Goal: Task Accomplishment & Management: Use online tool/utility

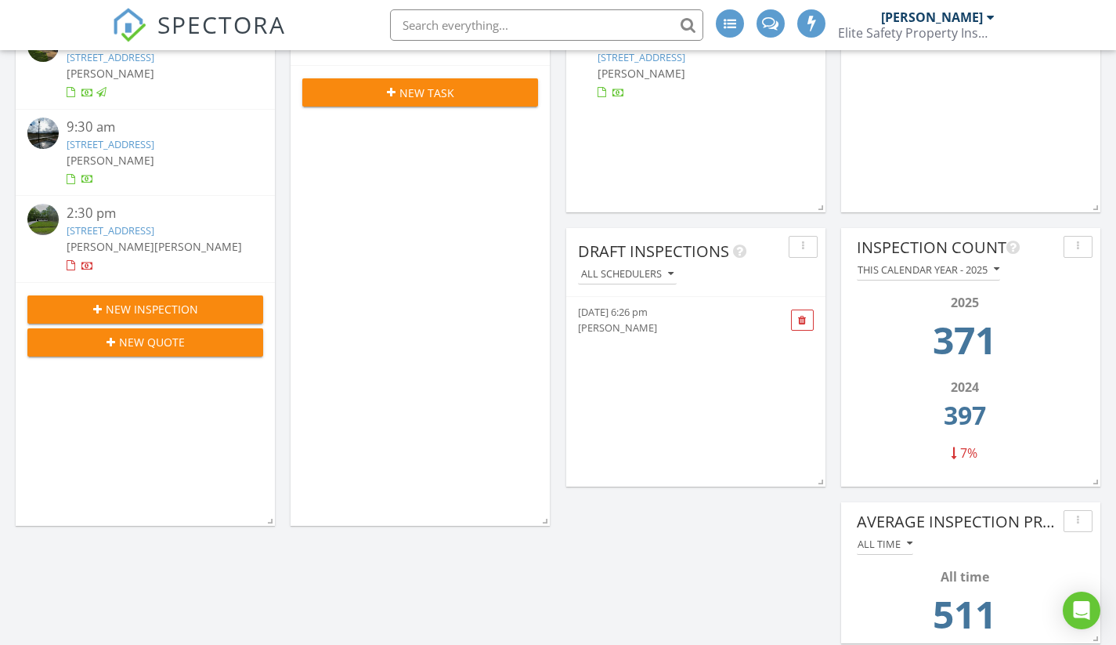
scroll to position [470, 0]
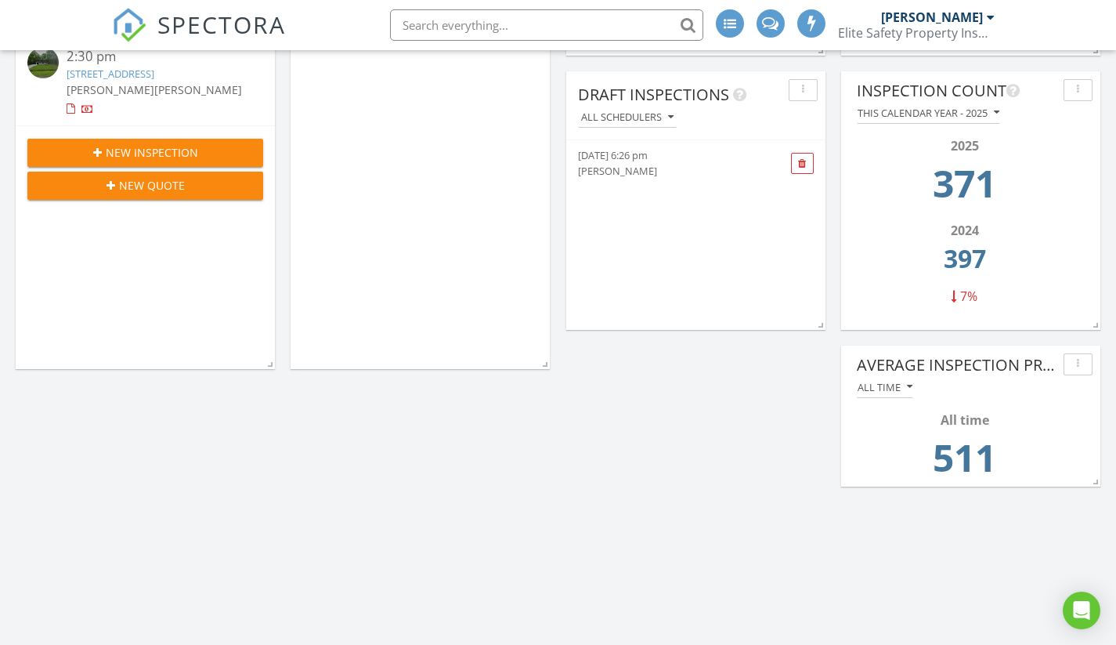
click at [804, 171] on span at bounding box center [802, 164] width 23 height 22
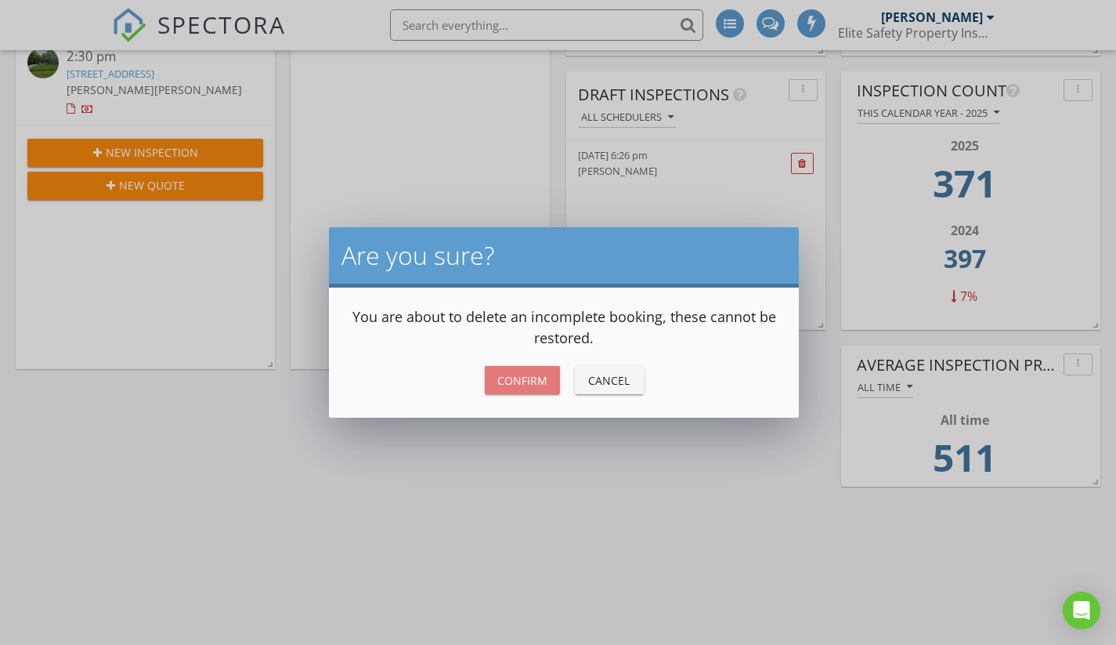
click at [538, 378] on div "Confirm" at bounding box center [522, 380] width 50 height 16
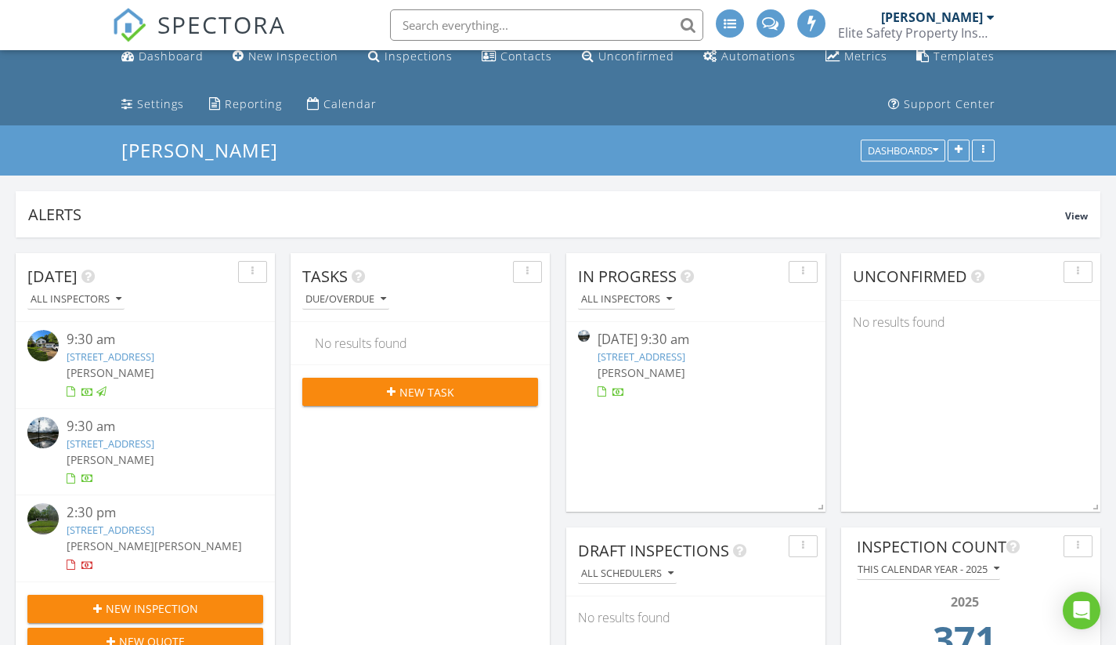
scroll to position [0, 0]
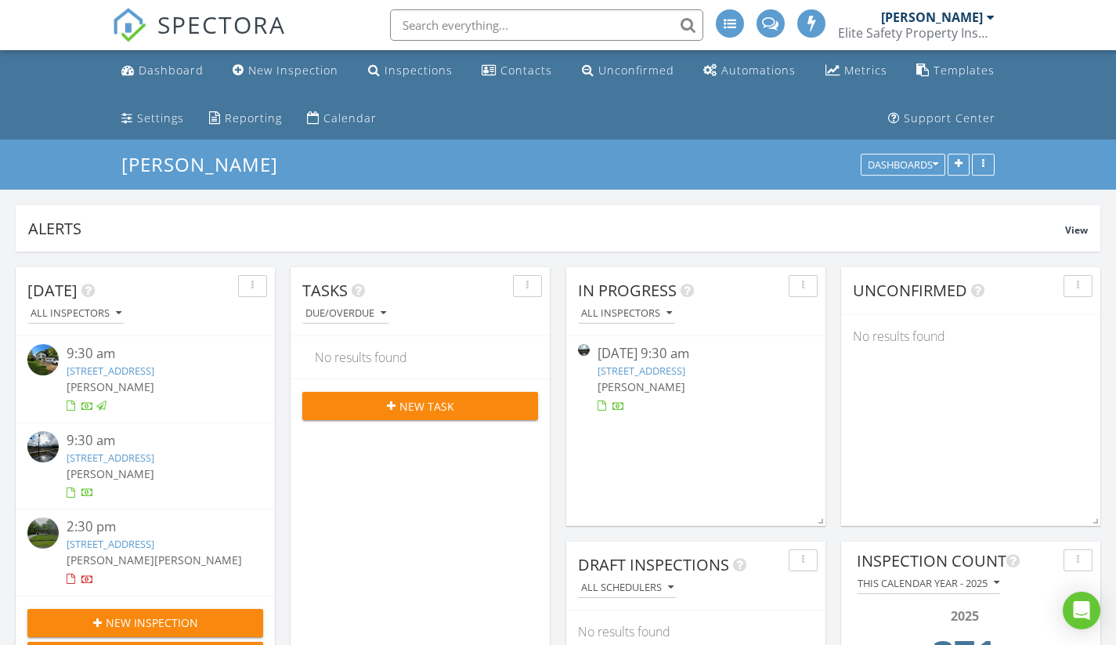
click at [939, 78] on link "Templates" at bounding box center [955, 70] width 91 height 29
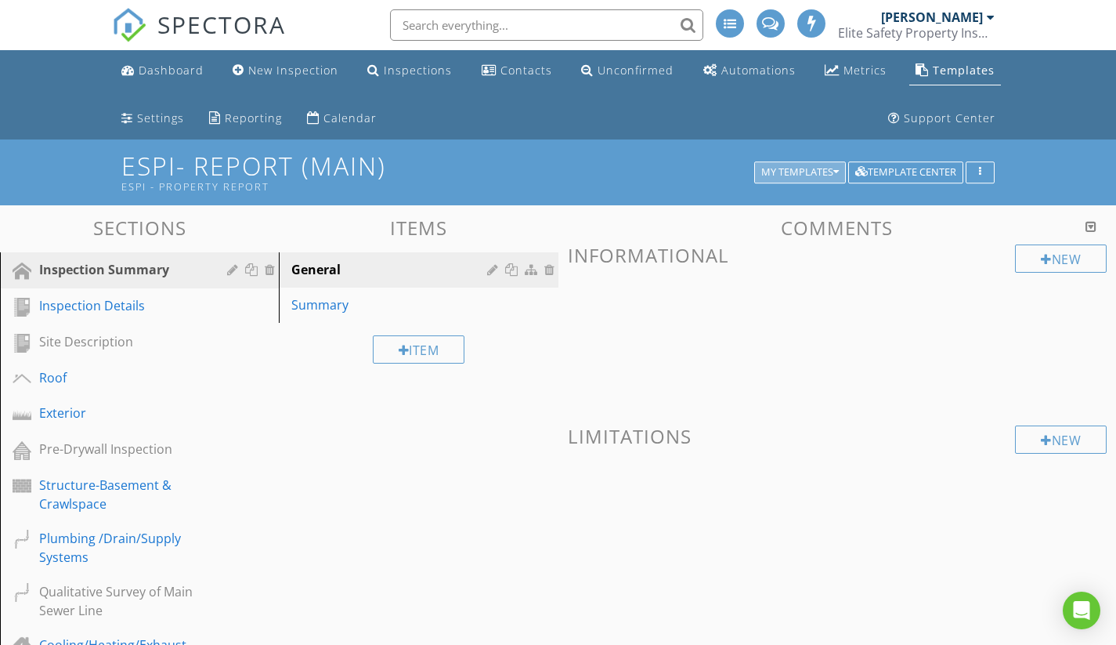
click at [812, 179] on button "My Templates" at bounding box center [800, 172] width 92 height 22
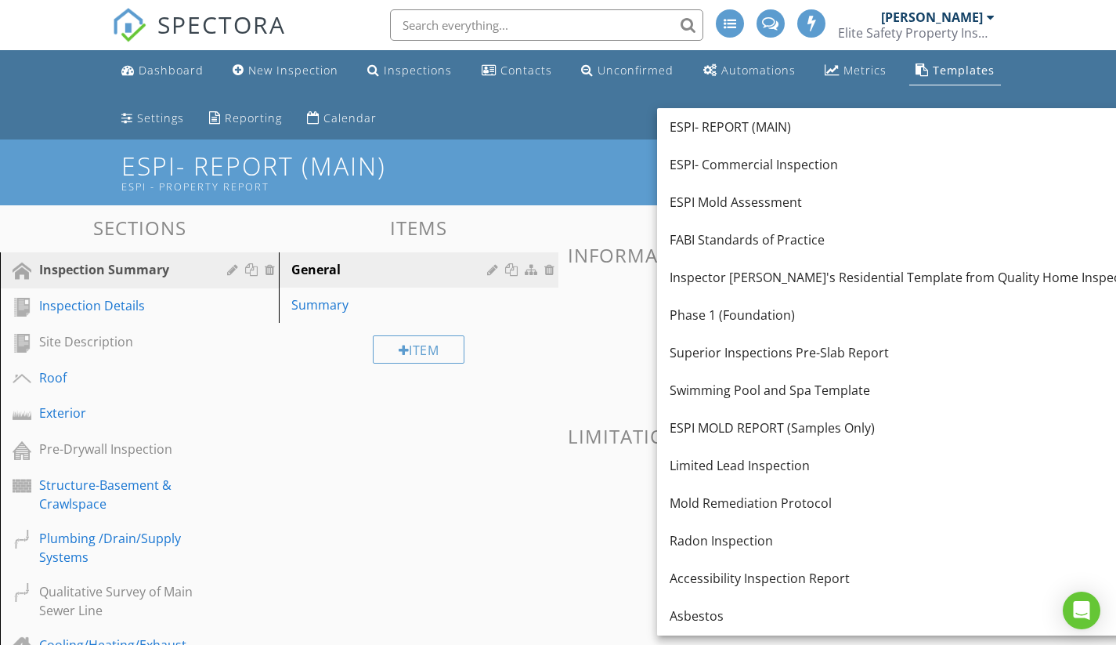
click at [829, 280] on div "Inspector [PERSON_NAME]'s Residential Template from Quality Home Inspections LLC" at bounding box center [922, 277] width 504 height 19
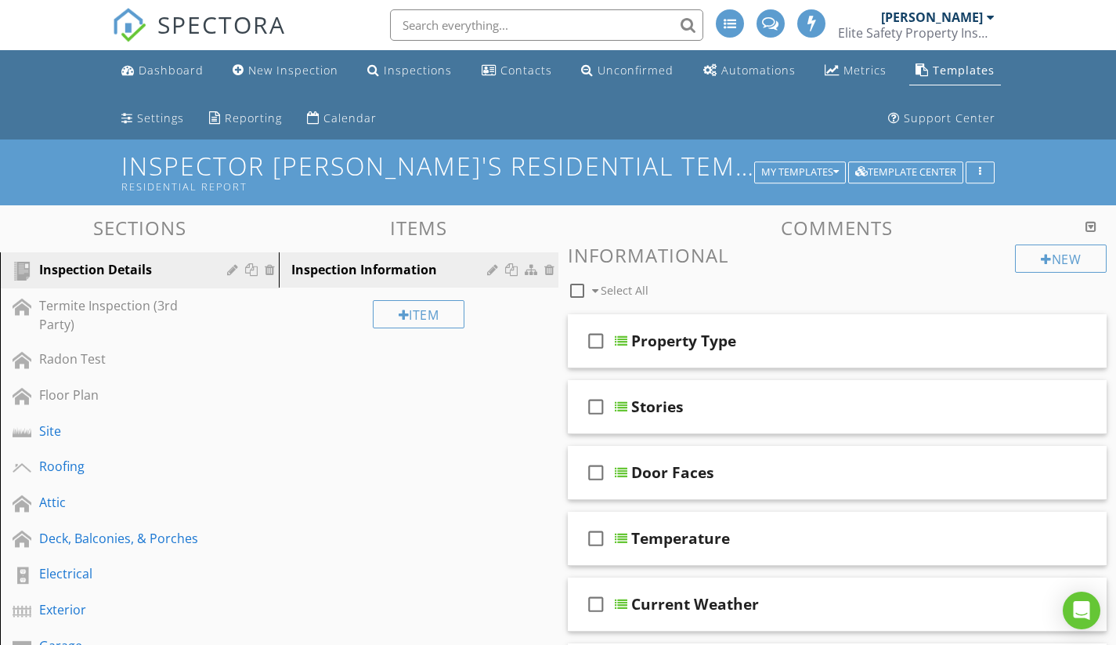
click at [115, 428] on div "Site" at bounding box center [121, 430] width 165 height 19
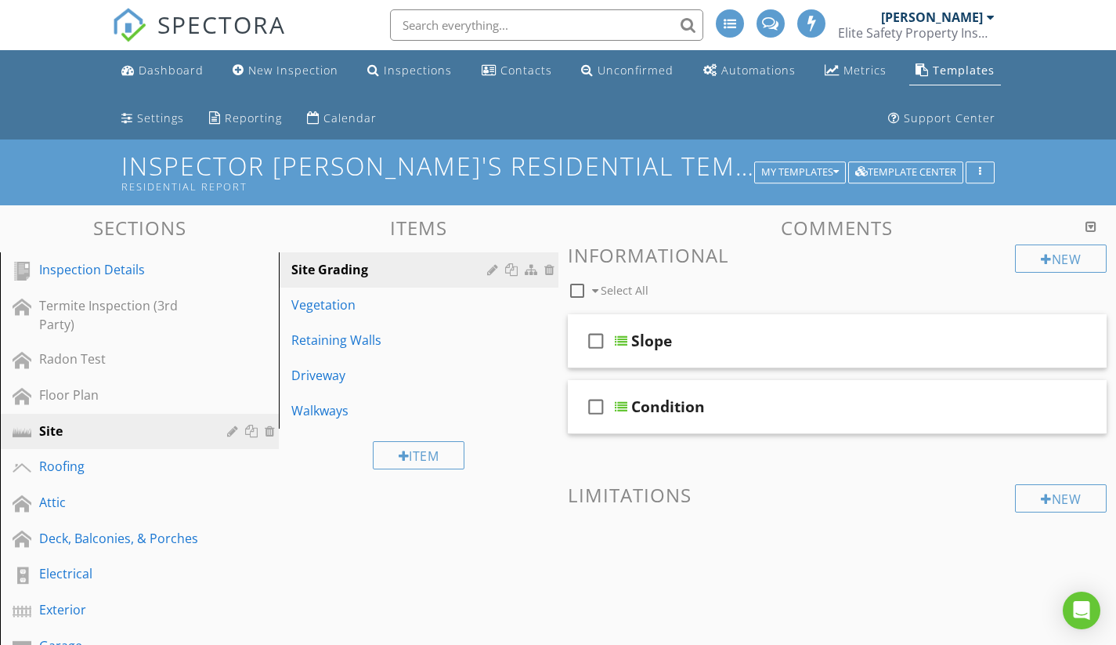
click at [100, 481] on link "Roofing" at bounding box center [142, 467] width 274 height 36
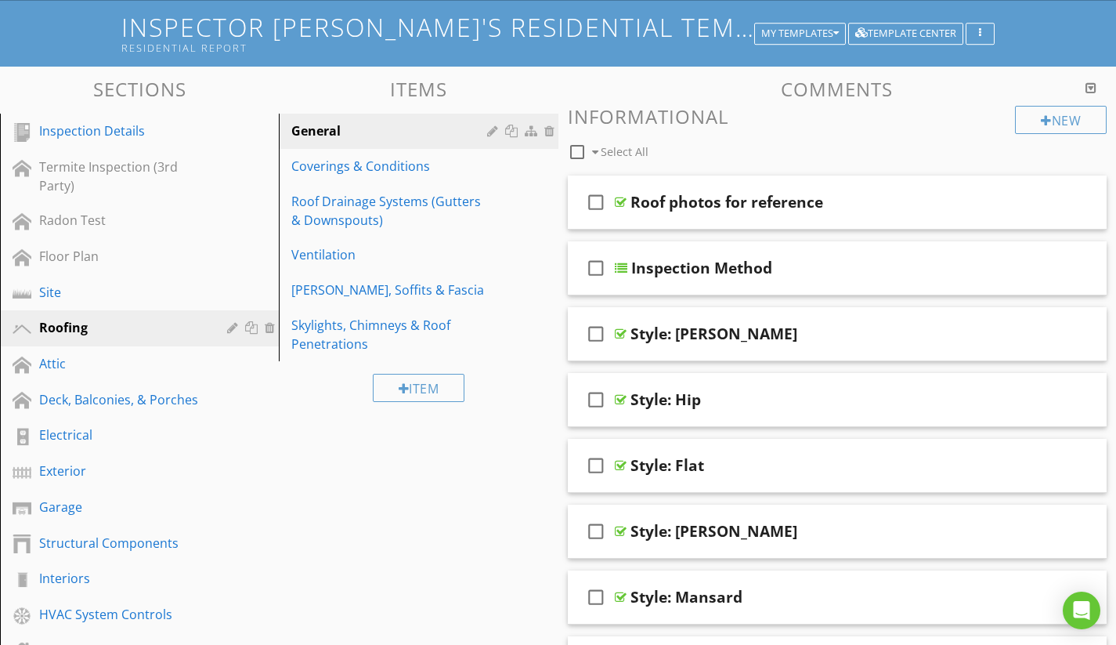
scroll to position [157, 0]
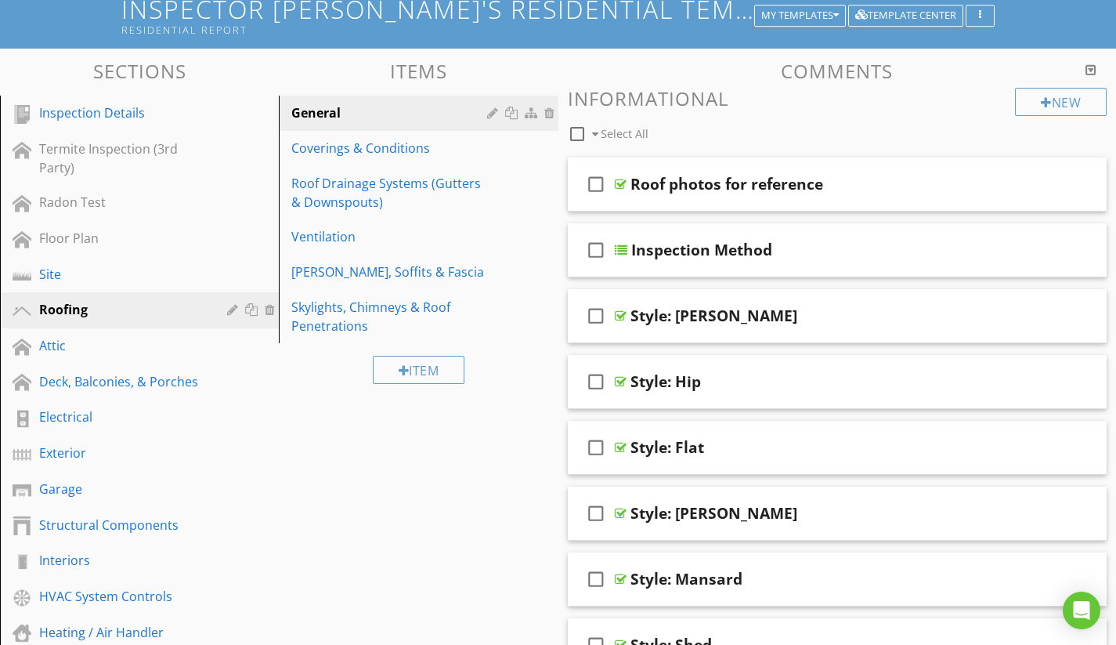
click at [829, 372] on div "Style: Hip" at bounding box center [820, 381] width 381 height 19
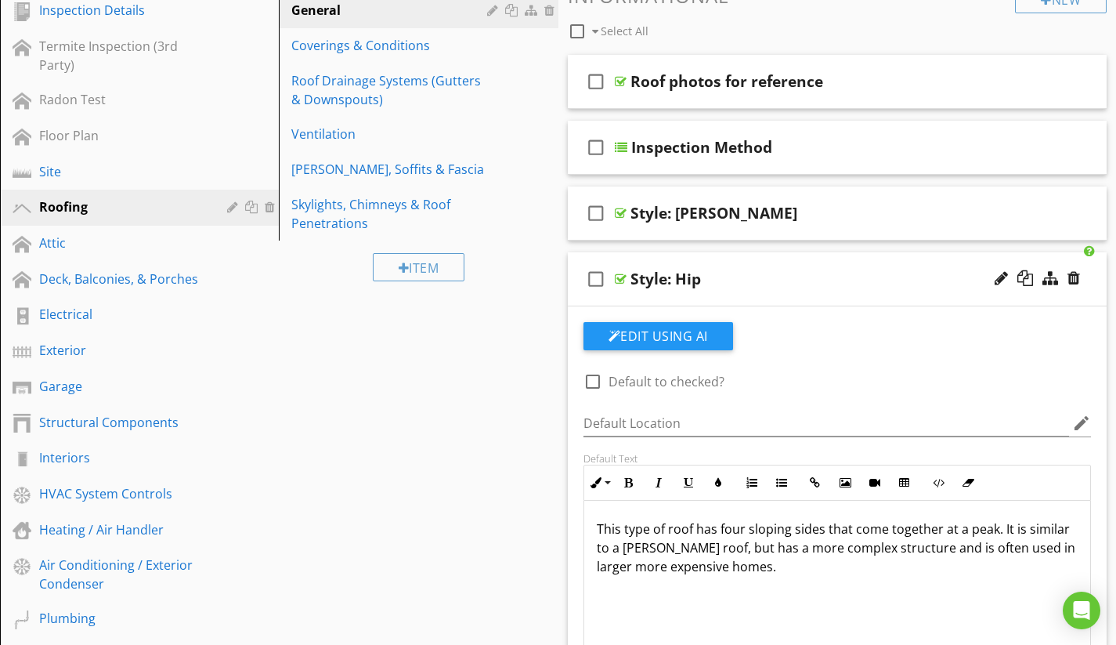
scroll to position [235, 0]
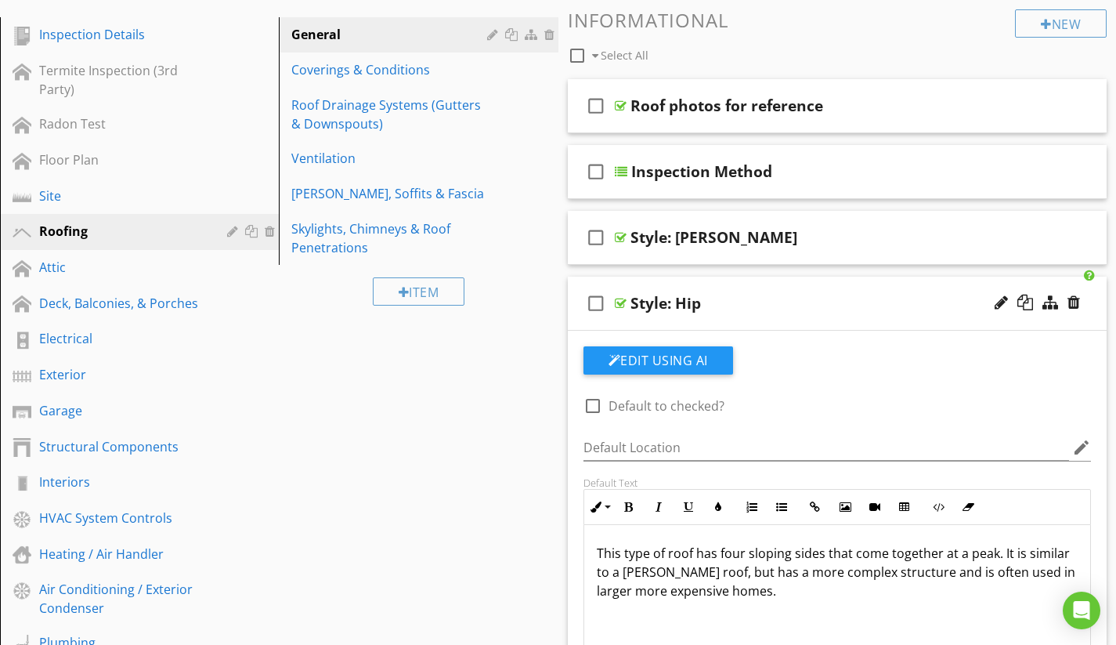
click at [811, 313] on div "check_box_outline_blank Style: Hip" at bounding box center [838, 303] width 540 height 54
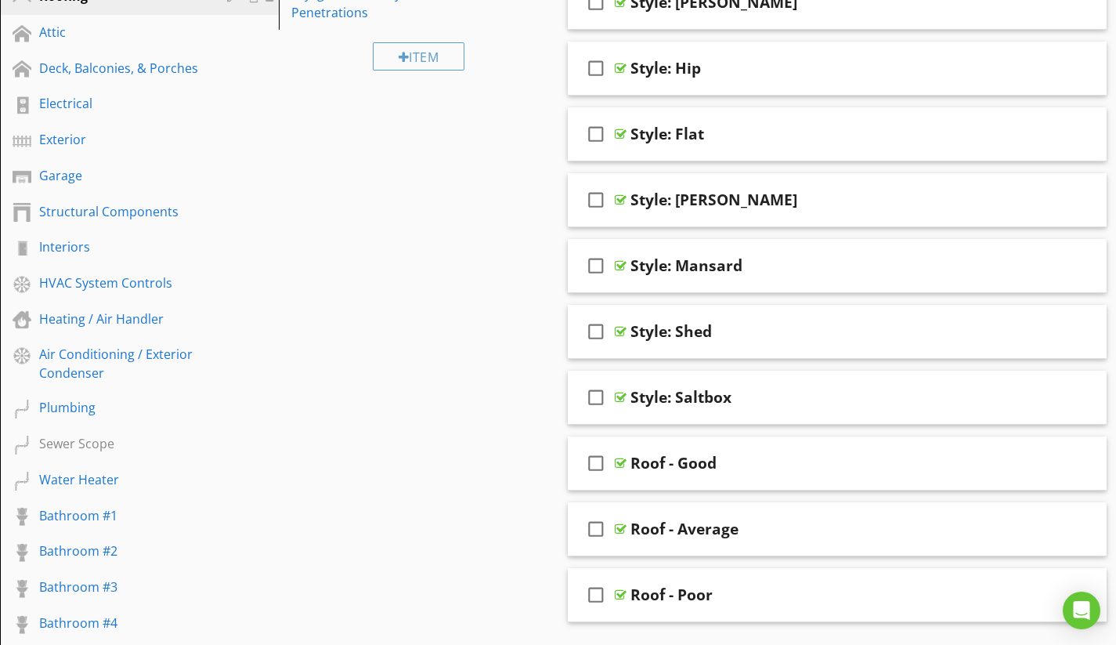
scroll to position [548, 0]
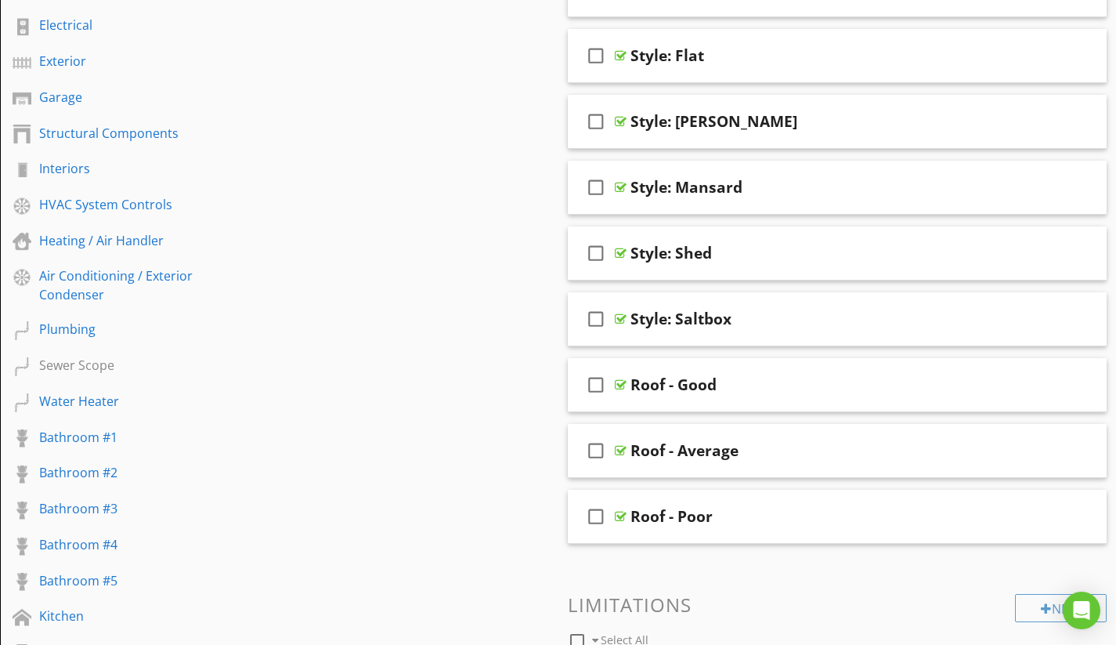
click at [799, 311] on div "Style: Saltbox" at bounding box center [820, 318] width 381 height 19
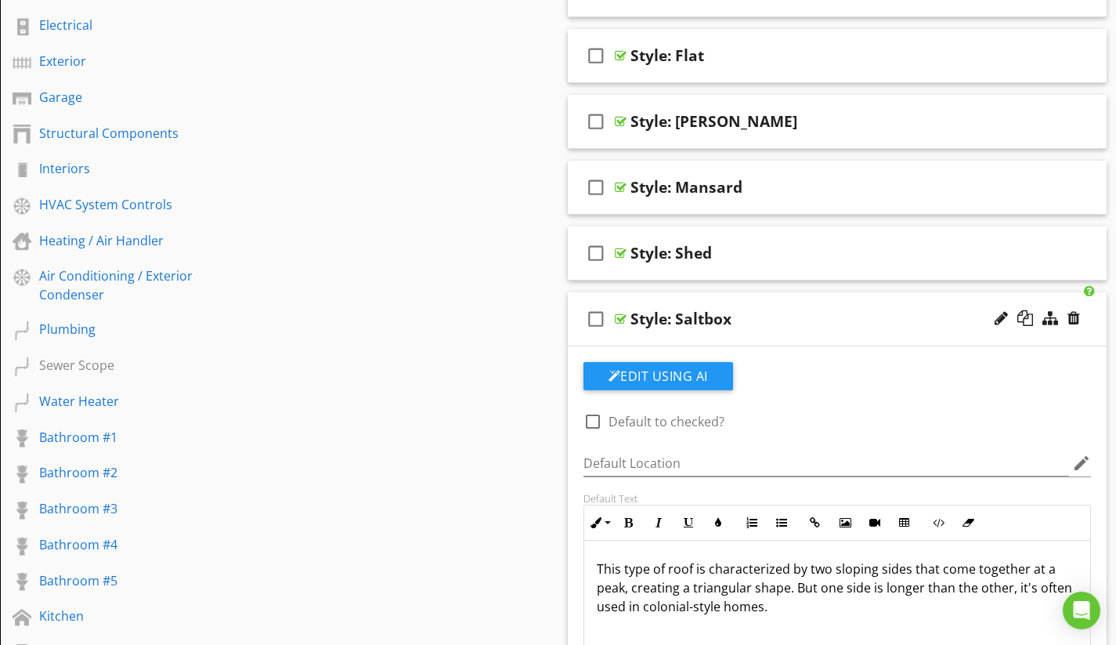
click at [799, 311] on div "Style: Saltbox" at bounding box center [820, 318] width 381 height 19
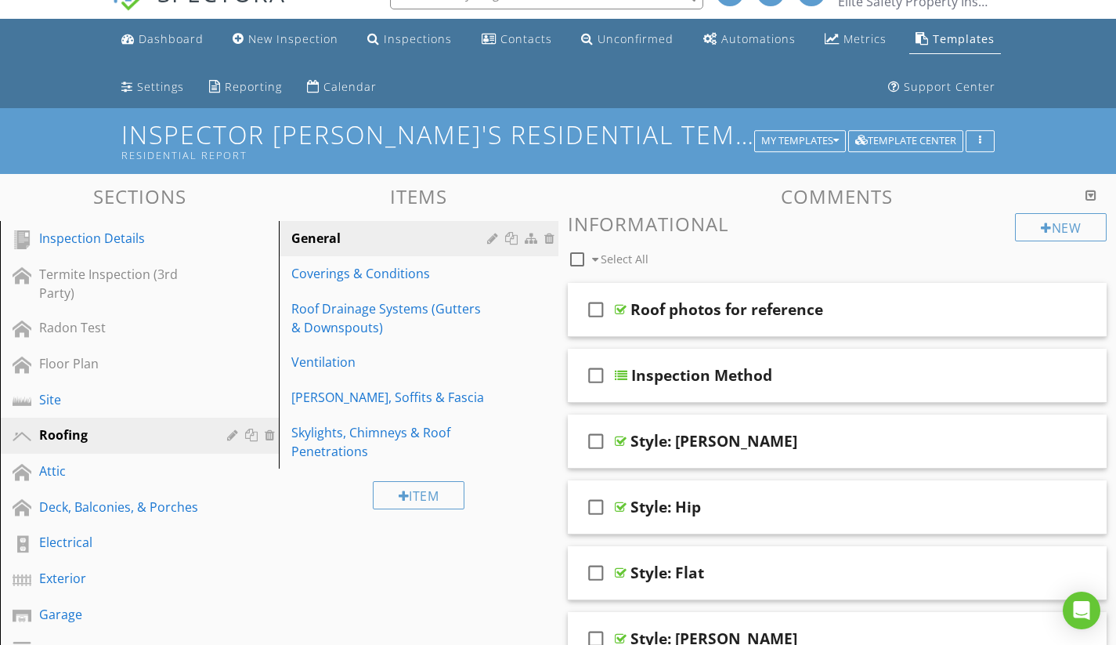
scroll to position [0, 0]
